Goal: Task Accomplishment & Management: Use online tool/utility

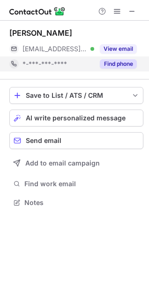
scroll to position [196, 149]
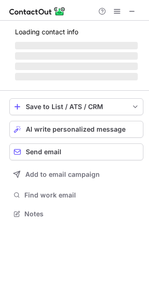
scroll to position [219, 149]
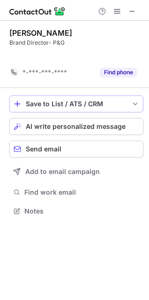
scroll to position [189, 149]
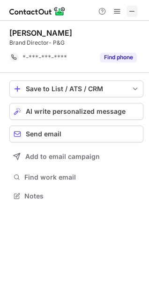
click at [135, 11] on span at bounding box center [133, 12] width 8 height 8
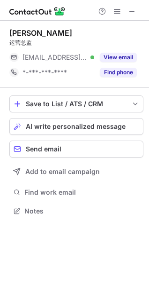
scroll to position [204, 149]
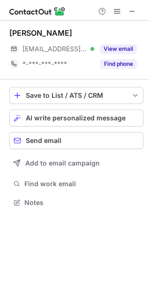
scroll to position [196, 149]
